Goal: Find specific page/section: Find specific page/section

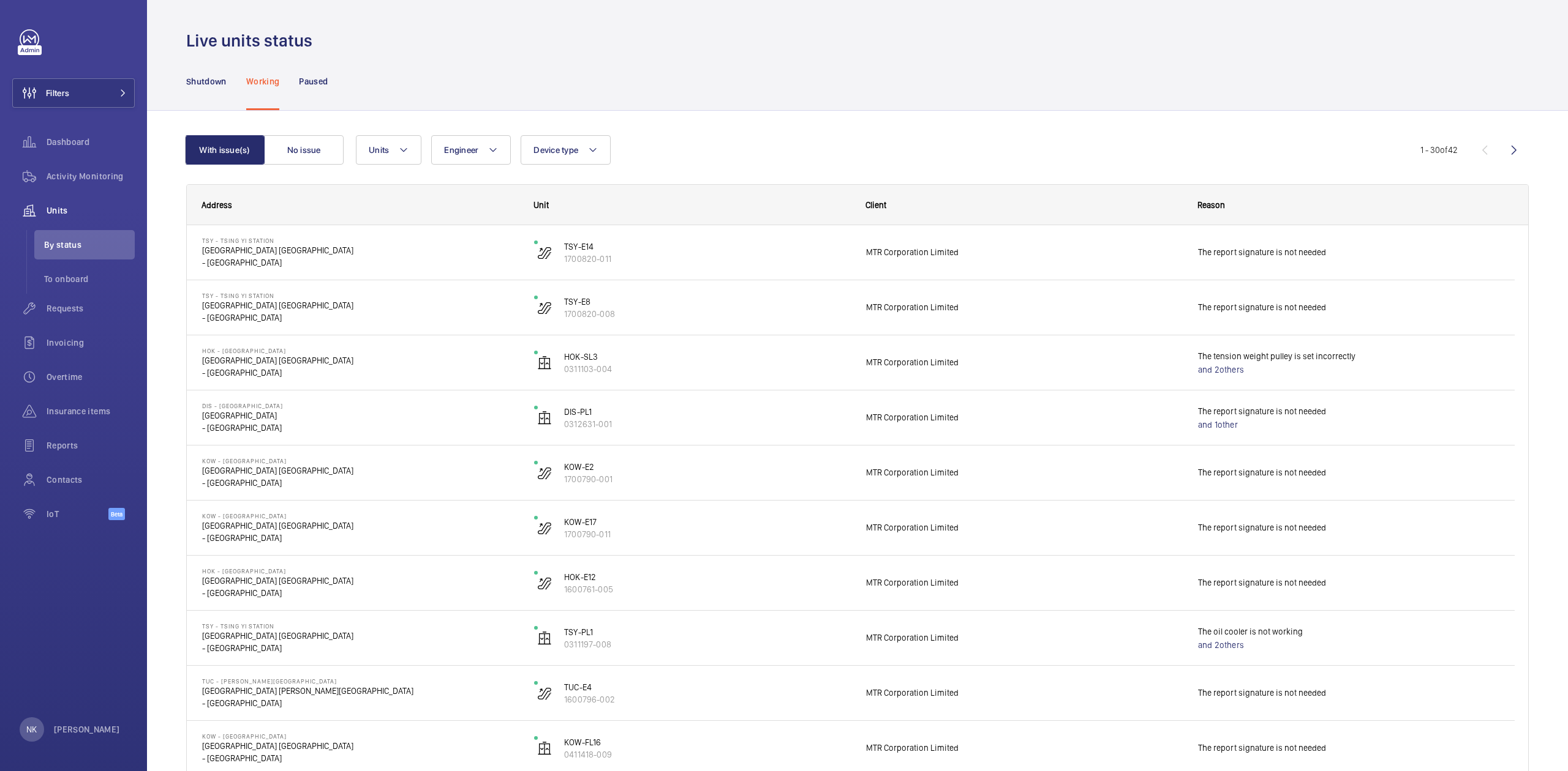
drag, startPoint x: 1213, startPoint y: 208, endPoint x: 1204, endPoint y: 182, distance: 27.5
click at [1045, 208] on span "Reason" at bounding box center [1211, 205] width 28 height 10
click at [996, 150] on div "Units Engineer Device type More filters Reset all filters" at bounding box center [888, 150] width 1064 height 29
click at [890, 147] on div "Units Engineer Device type More filters Reset all filters" at bounding box center [888, 150] width 1064 height 29
